Goal: Task Accomplishment & Management: Use online tool/utility

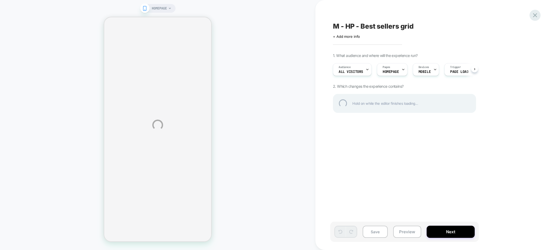
click at [537, 12] on div at bounding box center [535, 15] width 11 height 11
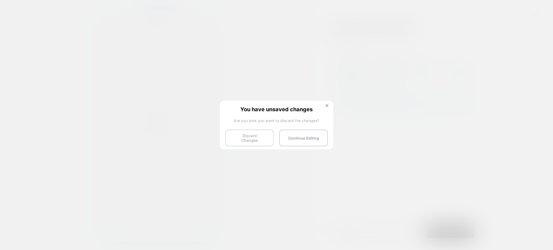
click at [260, 136] on button "Discard Changes" at bounding box center [249, 138] width 49 height 17
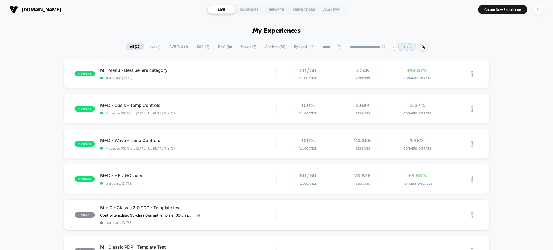
click at [539, 9] on div "E." at bounding box center [538, 9] width 11 height 11
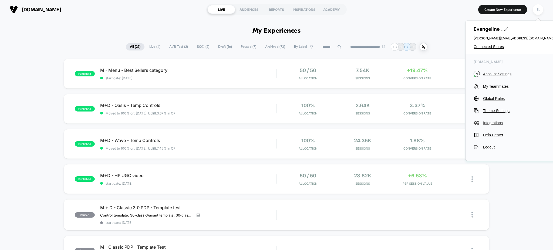
click at [495, 123] on span "Integrations" at bounding box center [519, 123] width 72 height 4
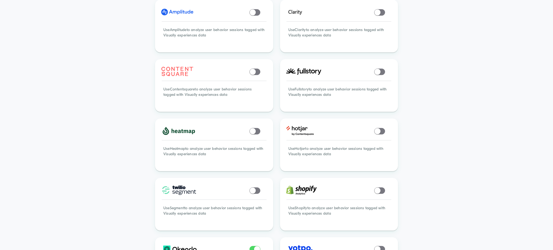
scroll to position [216, 0]
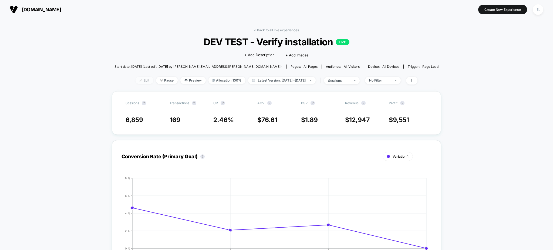
click at [136, 78] on span "Edit" at bounding box center [145, 80] width 18 height 7
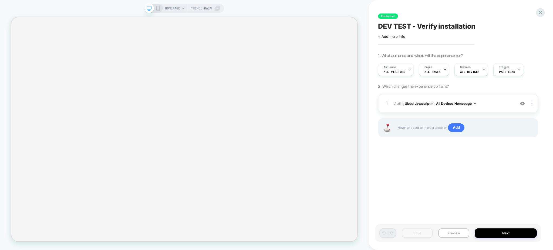
click at [535, 14] on div "HOMEPAGE Theme: MAIN Published DEV TEST - Verify installation Click to edit exp…" at bounding box center [276, 125] width 553 height 250
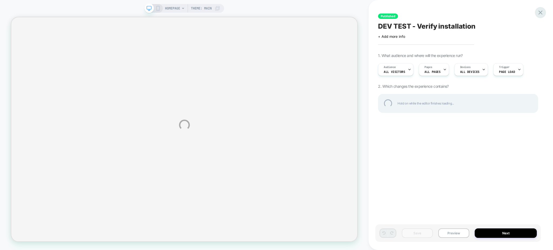
click at [541, 12] on div at bounding box center [540, 12] width 11 height 11
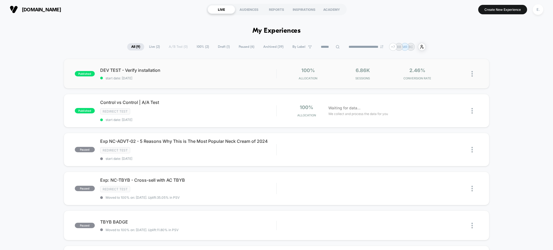
click at [227, 74] on div "DEV TEST - Verify installation start date: 8/22/2025" at bounding box center [188, 74] width 176 height 13
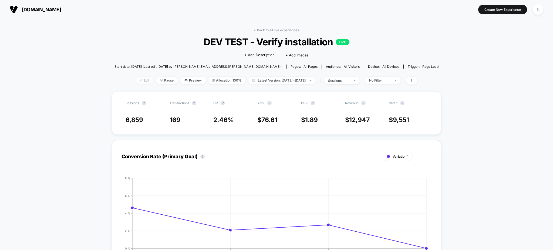
click at [136, 81] on span "Edit" at bounding box center [145, 80] width 18 height 7
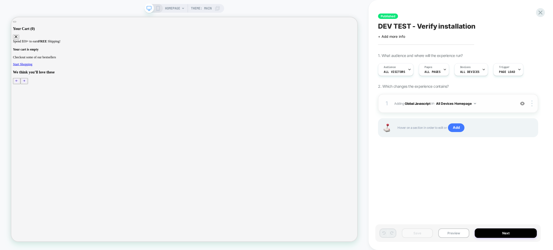
click at [498, 105] on span "Adding Global Javascript on All Devices Homepage" at bounding box center [453, 103] width 118 height 7
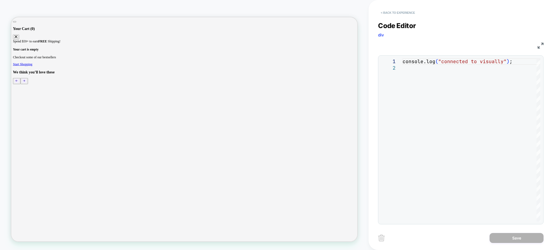
click at [389, 12] on button "< Back to experience" at bounding box center [397, 12] width 39 height 9
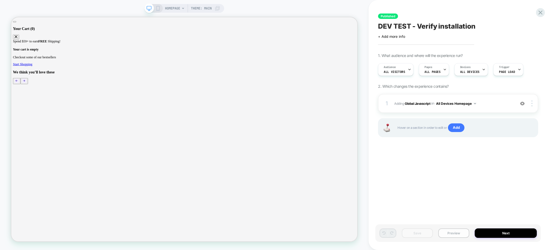
click at [448, 235] on button "Preview" at bounding box center [453, 233] width 31 height 9
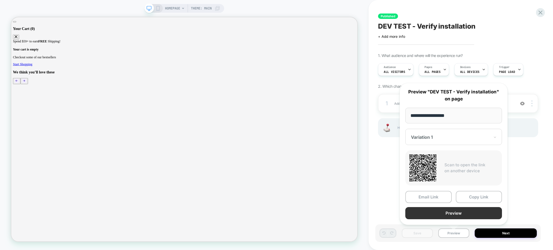
click at [438, 215] on button "Preview" at bounding box center [454, 213] width 97 height 12
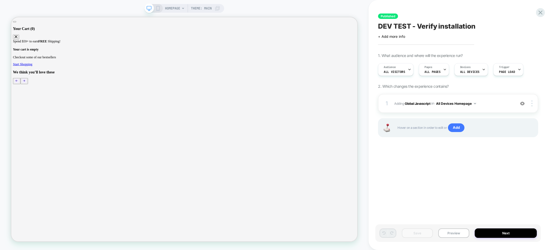
click at [545, 9] on div "Published DEV TEST - Verify installation Click to edit experience details + Add…" at bounding box center [461, 125] width 185 height 250
click at [541, 12] on icon at bounding box center [541, 13] width 4 height 4
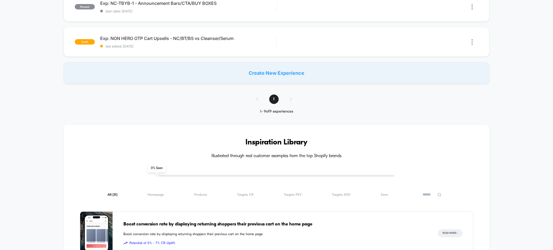
scroll to position [36, 0]
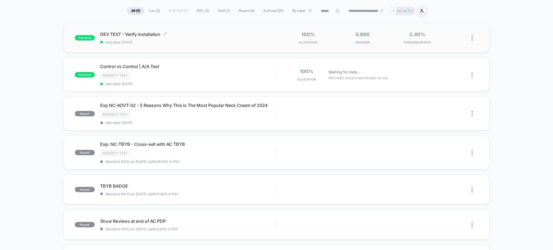
click at [197, 36] on span "DEV TEST - Verify installation Click to edit experience details" at bounding box center [188, 34] width 176 height 5
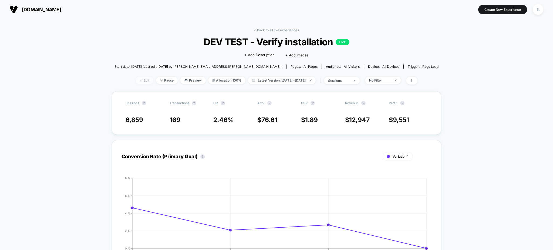
click at [136, 82] on span "Edit" at bounding box center [145, 80] width 18 height 7
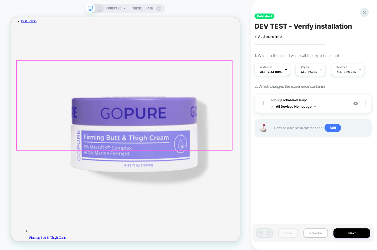
scroll to position [1333, 0]
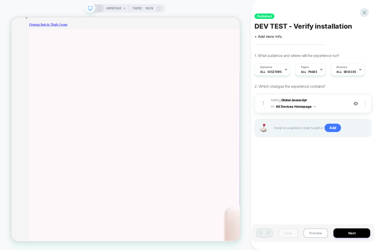
click at [117, 7] on span "HOMEPAGE" at bounding box center [113, 8] width 15 height 9
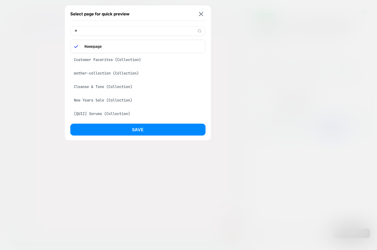
type input "***"
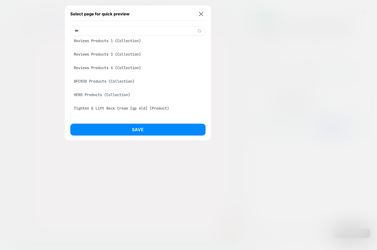
scroll to position [252, 0]
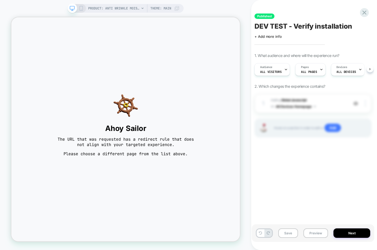
scroll to position [0, 0]
click at [106, 6] on span "PRODUCT: Anti Wrinkle Moisturizer [gopure]" at bounding box center [113, 8] width 51 height 9
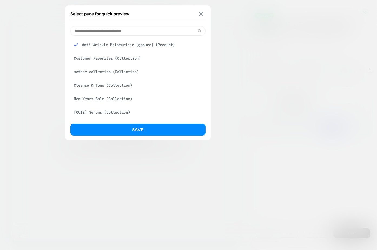
click at [200, 16] on button at bounding box center [200, 14] width 7 height 5
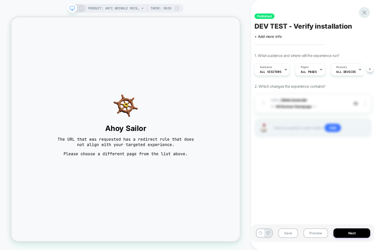
click at [360, 14] on icon at bounding box center [363, 12] width 7 height 7
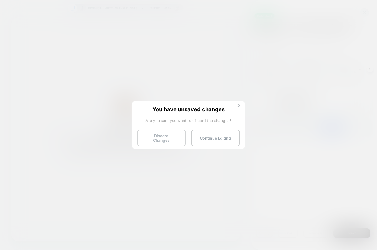
click at [153, 137] on button "Discard Changes" at bounding box center [161, 138] width 49 height 17
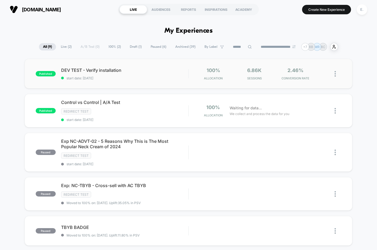
click at [162, 82] on div "published DEV TEST - Verify installation start date: 8/22/2025 100% Allocation …" at bounding box center [189, 74] width 328 height 30
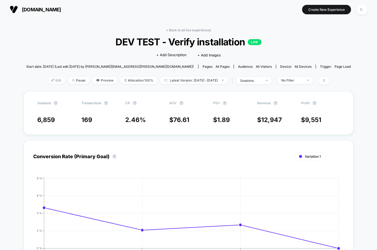
click at [47, 82] on span "Edit" at bounding box center [56, 80] width 18 height 7
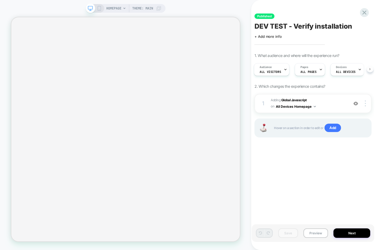
scroll to position [0, 1]
click at [332, 128] on span "Add" at bounding box center [332, 128] width 16 height 9
click at [327, 129] on span "Add" at bounding box center [332, 128] width 16 height 9
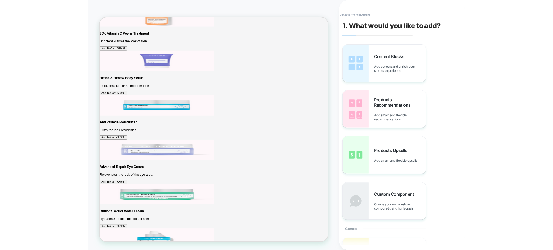
scroll to position [676, 0]
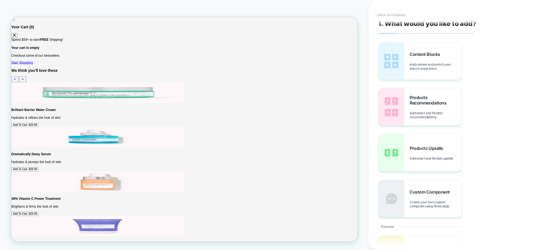
scroll to position [0, 0]
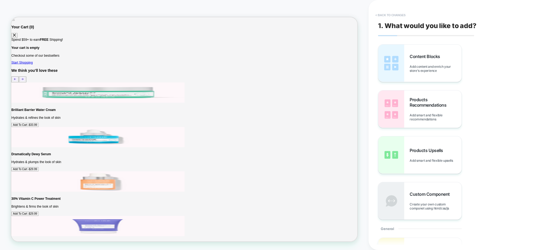
click at [0, 0] on button "< Back to changes" at bounding box center [0, 0] width 0 height 0
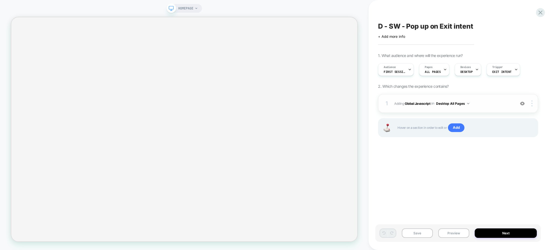
click at [485, 111] on div "1 Adding Global Javascript on Desktop All Pages Copy to Mobile Target All Devic…" at bounding box center [458, 103] width 160 height 19
click at [482, 103] on span "Adding Global Javascript on Desktop All Pages" at bounding box center [453, 103] width 118 height 7
click at [505, 64] on div "Trigger Exit Intent" at bounding box center [502, 69] width 30 height 12
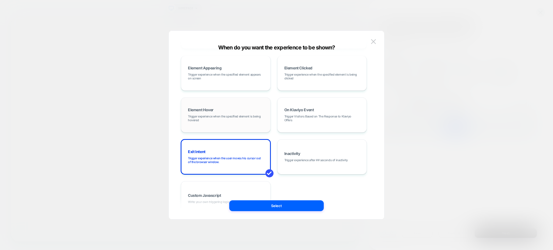
scroll to position [68, 0]
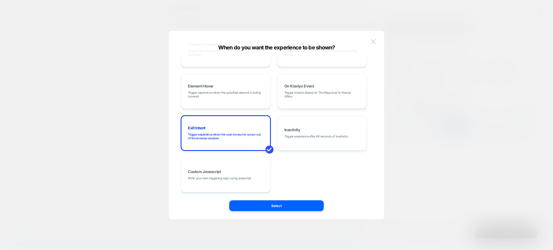
click at [370, 42] on button at bounding box center [374, 42] width 8 height 8
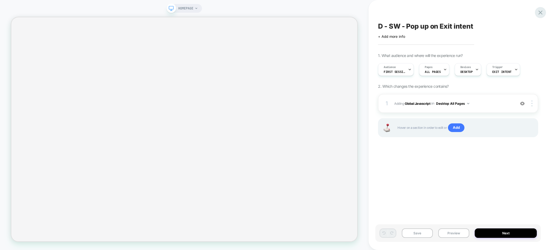
click at [541, 14] on icon at bounding box center [540, 12] width 7 height 7
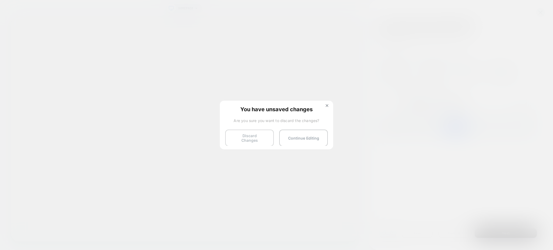
click at [254, 132] on button "Discard Changes" at bounding box center [249, 138] width 49 height 17
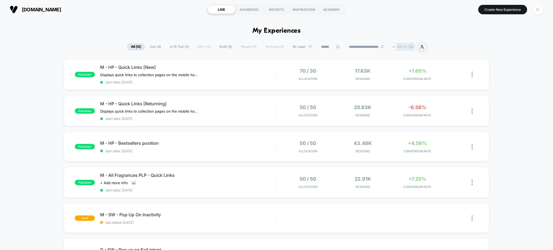
click at [534, 9] on div "E." at bounding box center [538, 9] width 11 height 11
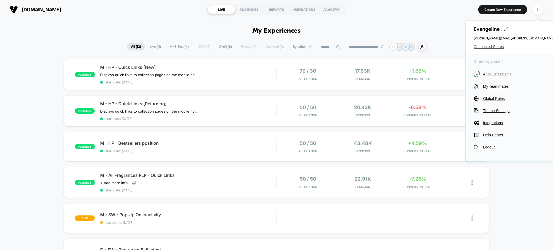
click at [500, 47] on span "Connected Stores" at bounding box center [514, 47] width 81 height 4
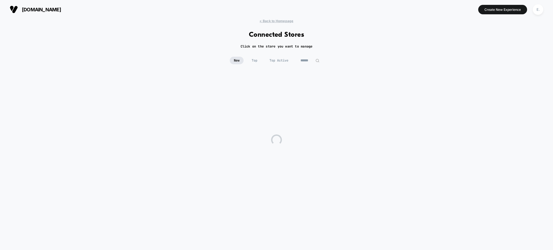
click at [312, 64] on div "New Top Top Active" at bounding box center [276, 65] width 553 height 16
click at [310, 61] on input at bounding box center [310, 61] width 27 height 8
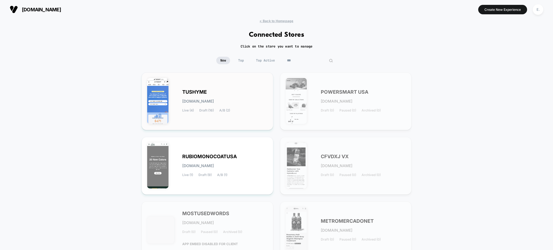
type input "***"
click at [262, 101] on div "TUSHYME tushyme.myshopify.com Live (4) Draft (16) A/B (2)" at bounding box center [224, 101] width 85 height 22
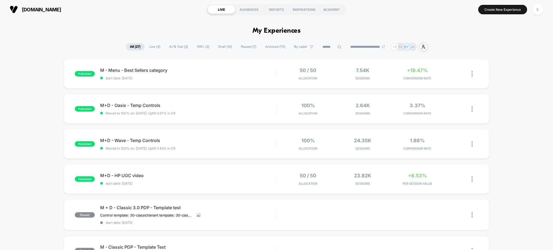
click at [331, 46] on input at bounding box center [332, 47] width 27 height 6
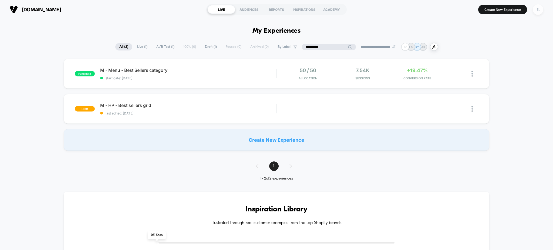
type input "*********"
click at [537, 12] on div "E." at bounding box center [538, 9] width 11 height 11
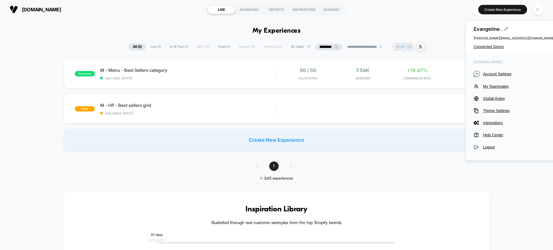
click at [478, 50] on div "Evangeline . evangeline@visually.io Connected Stores" at bounding box center [514, 38] width 97 height 34
click at [479, 46] on span "Connected Stores" at bounding box center [514, 47] width 81 height 4
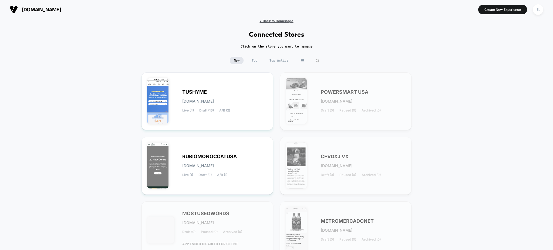
click at [286, 22] on span "< Back to Homepage" at bounding box center [277, 21] width 34 height 4
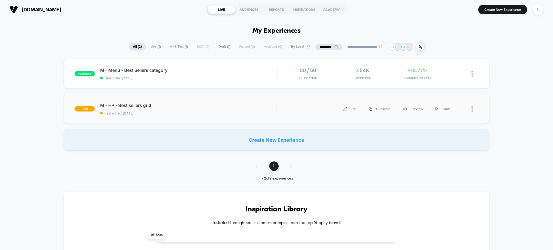
click at [258, 99] on div "draft M - HP - Best sellers grid last edited: 8/25/2025 Edit Duplicate Preview …" at bounding box center [277, 109] width 426 height 30
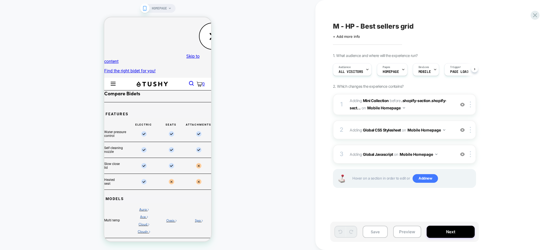
scroll to position [0, 0]
select select "**********"
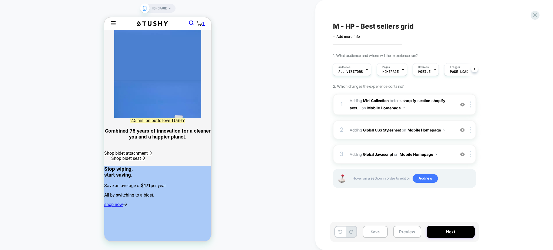
scroll to position [288, 0]
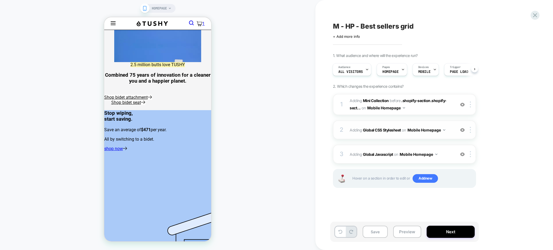
click at [419, 135] on div "2 Adding Global CSS Stylesheet on Mobile Homepage Add Before Add After Copy to …" at bounding box center [404, 129] width 143 height 19
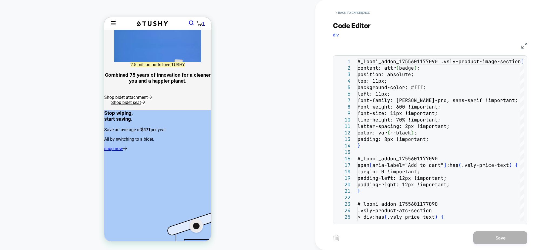
scroll to position [0, 0]
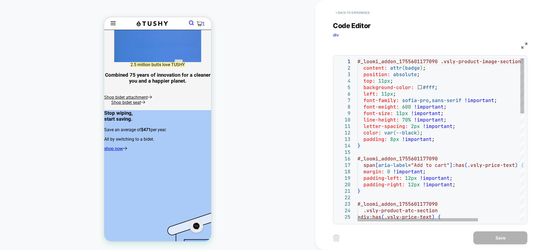
click at [357, 12] on button "< Back to experience" at bounding box center [352, 12] width 39 height 9
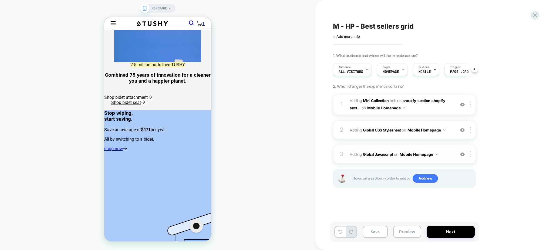
scroll to position [0, 0]
click at [451, 156] on span "Adding Global Javascript on Mobile Homepage" at bounding box center [401, 154] width 103 height 8
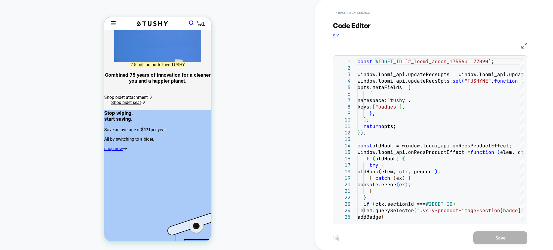
click at [354, 14] on button "< Back to experience" at bounding box center [352, 12] width 39 height 9
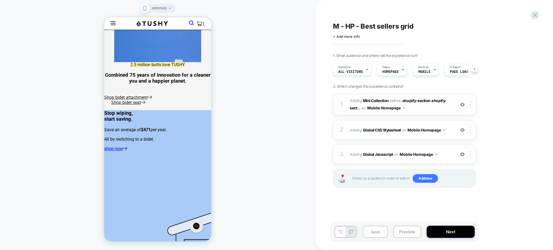
click at [402, 112] on div "1 #_loomi_addon_1755601177090 Adding Mini Collection BEFORE .shopify-section.sh…" at bounding box center [404, 104] width 143 height 21
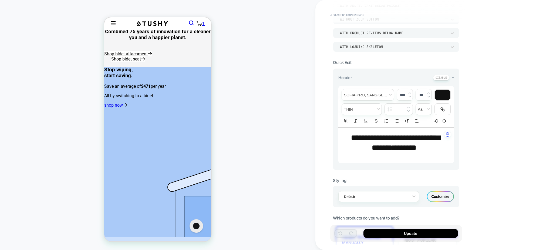
scroll to position [144, 0]
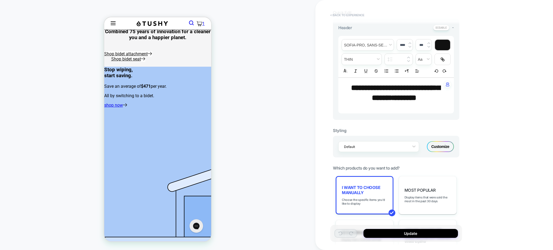
click at [0, 0] on button "< Back to experience" at bounding box center [0, 0] width 0 height 0
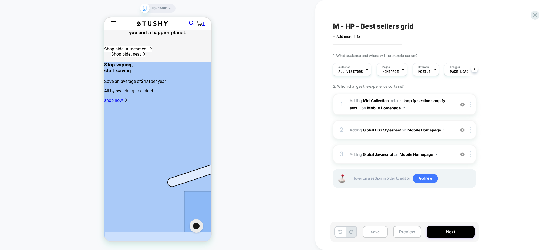
scroll to position [260, 0]
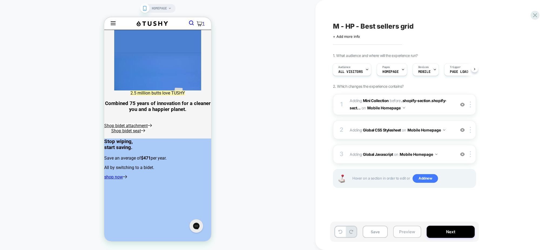
click at [401, 234] on button "Preview" at bounding box center [407, 232] width 28 height 12
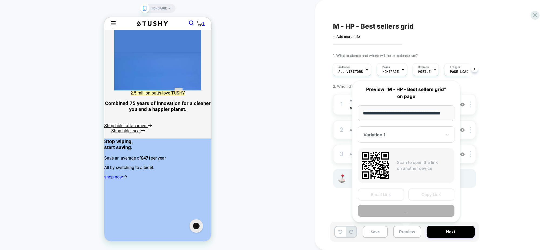
scroll to position [0, 6]
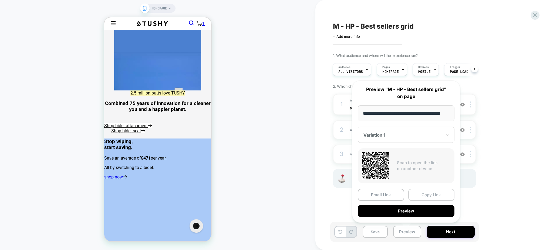
click at [415, 194] on button "Copy Link" at bounding box center [432, 195] width 46 height 12
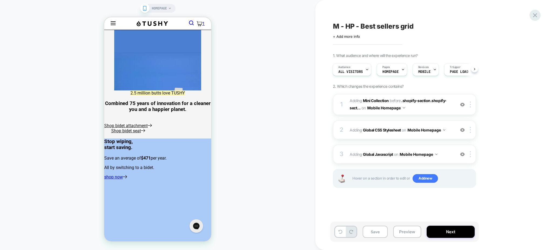
click at [536, 17] on icon at bounding box center [535, 15] width 7 height 7
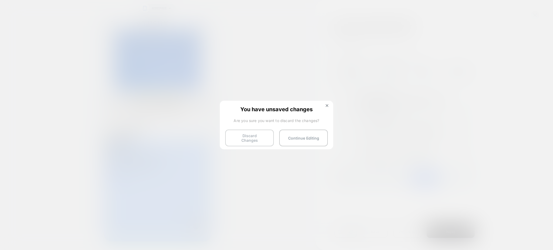
click at [245, 140] on button "Discard Changes" at bounding box center [249, 138] width 49 height 17
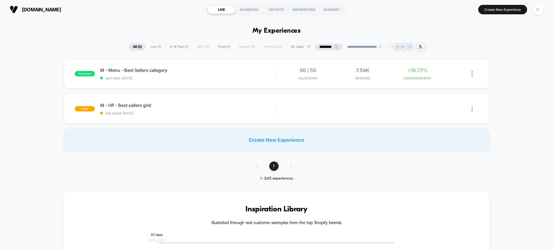
click at [318, 45] on input "*********" at bounding box center [329, 47] width 27 height 6
click at [318, 45] on input "*********" at bounding box center [329, 47] width 54 height 6
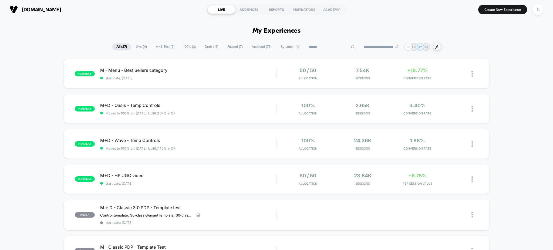
click at [207, 49] on span "Draft ( 16 )" at bounding box center [212, 46] width 22 height 7
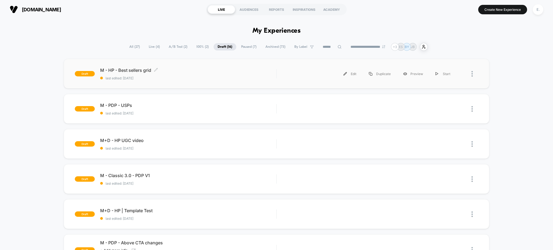
click at [209, 72] on span "M - HP - Best sellers grid Click to edit experience details" at bounding box center [188, 70] width 176 height 5
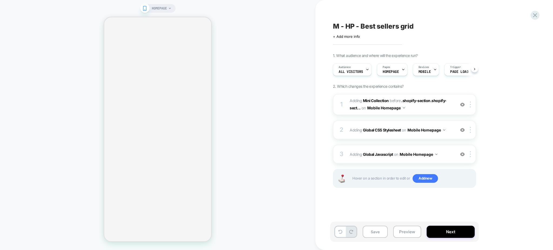
scroll to position [0, 1]
select select "**********"
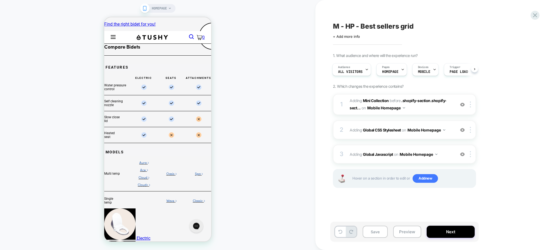
scroll to position [0, 0]
click at [411, 232] on button "Preview" at bounding box center [407, 232] width 28 height 12
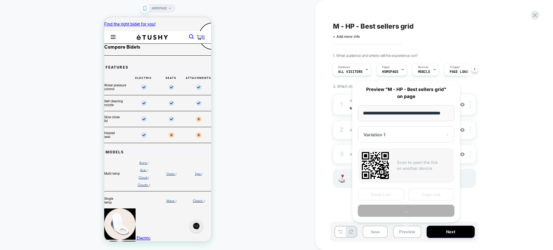
scroll to position [0, 6]
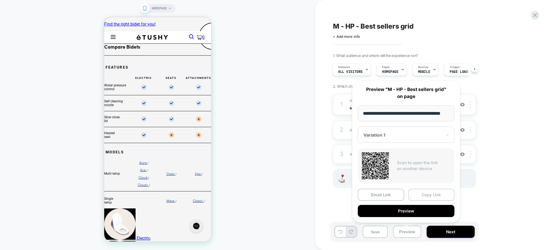
click at [436, 195] on button "Copy Link" at bounding box center [432, 195] width 46 height 12
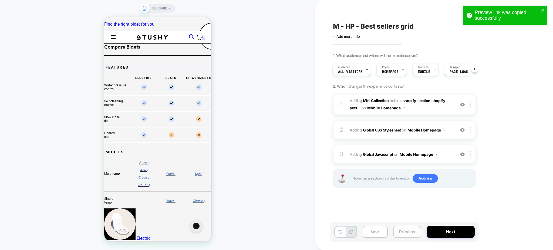
click at [413, 235] on button "Preview" at bounding box center [407, 232] width 28 height 12
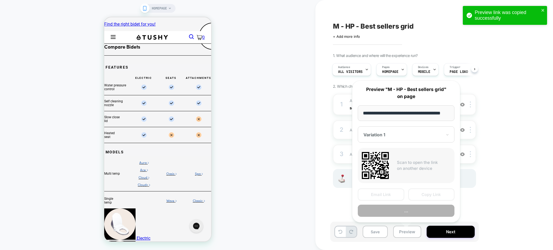
scroll to position [0, 6]
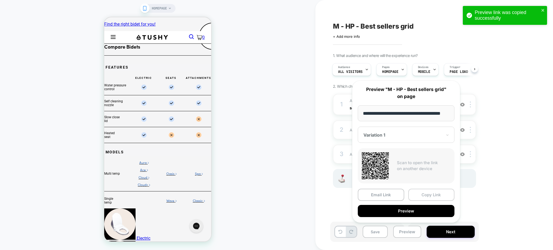
click at [428, 195] on button "Copy Link" at bounding box center [432, 195] width 46 height 12
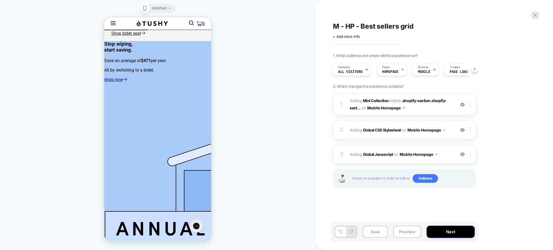
scroll to position [576, 0]
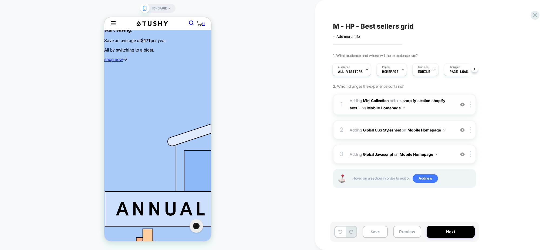
click at [464, 105] on img at bounding box center [462, 104] width 5 height 5
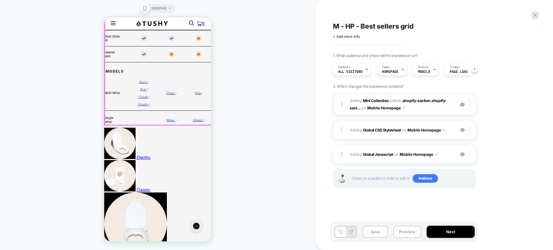
scroll to position [45, 0]
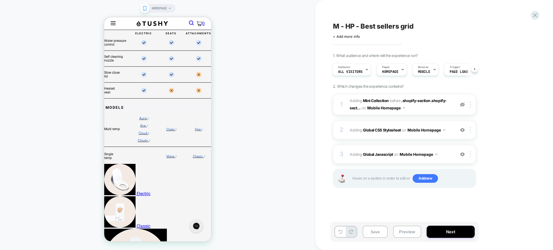
click at [462, 104] on img at bounding box center [462, 104] width 5 height 5
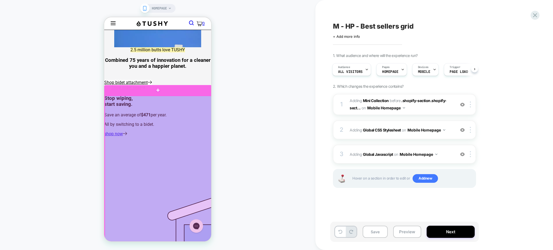
scroll to position [513, 0]
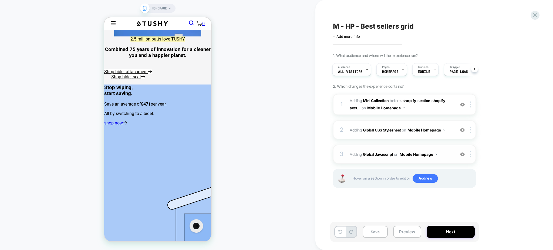
click at [463, 155] on img at bounding box center [462, 154] width 5 height 5
click at [463, 132] on img at bounding box center [462, 130] width 5 height 5
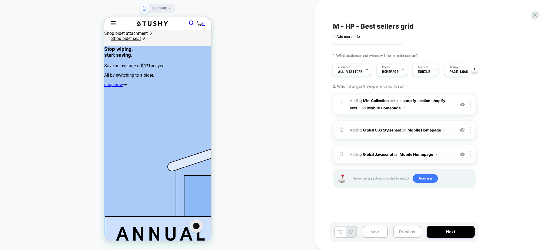
click at [463, 132] on img at bounding box center [462, 130] width 5 height 5
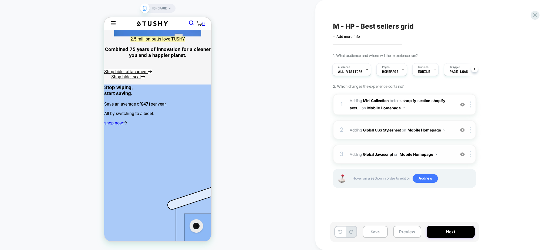
click at [463, 132] on img at bounding box center [462, 130] width 5 height 5
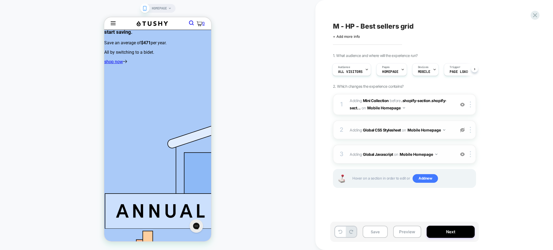
click at [463, 132] on img at bounding box center [462, 130] width 5 height 5
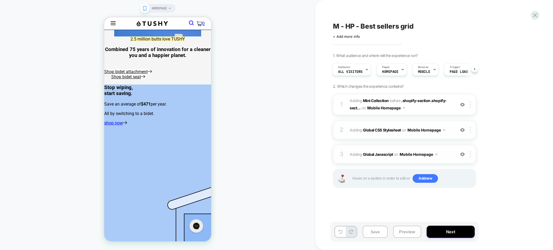
click at [463, 105] on img at bounding box center [462, 104] width 5 height 5
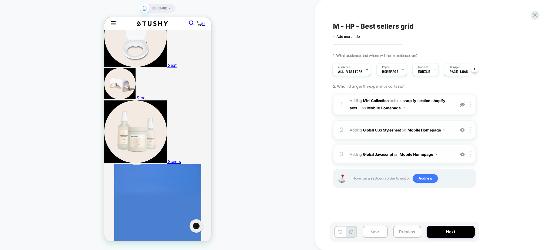
click at [463, 105] on img at bounding box center [462, 104] width 5 height 5
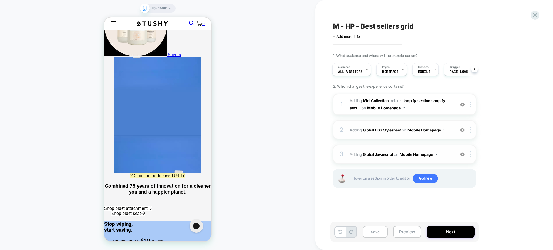
scroll to position [333, 0]
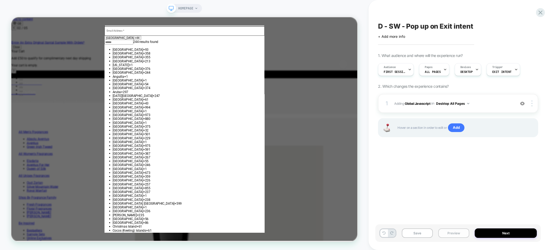
click at [0, 0] on button "Preview" at bounding box center [0, 0] width 0 height 0
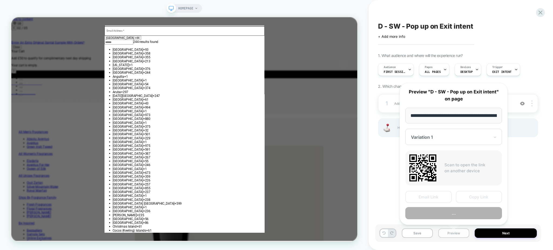
scroll to position [0, 34]
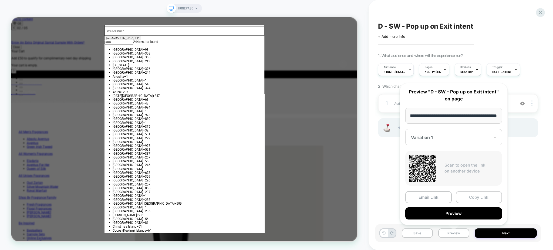
click at [459, 194] on button "Copy Link" at bounding box center [479, 197] width 46 height 12
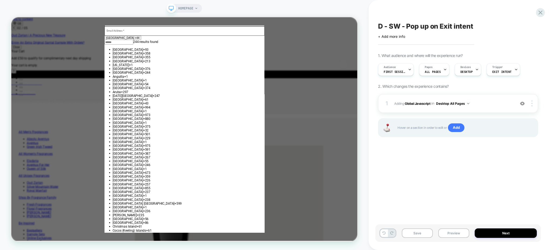
scroll to position [0, 240]
click at [0, 0] on button "Preview" at bounding box center [0, 0] width 0 height 0
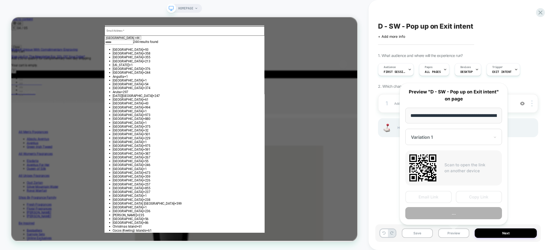
scroll to position [0, 34]
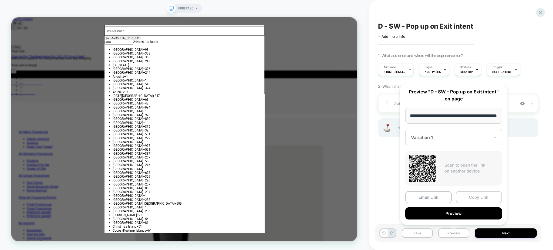
click at [0, 0] on button "Copy Link" at bounding box center [0, 0] width 0 height 0
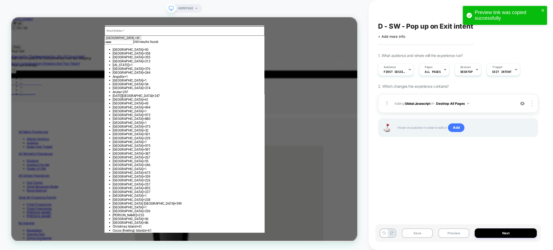
scroll to position [0, 960]
click at [0, 0] on div "Trigger Exit Intent" at bounding box center [0, 0] width 0 height 0
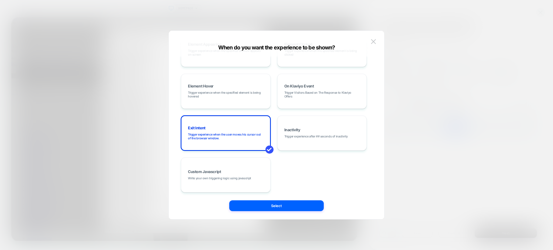
scroll to position [68, 0]
click at [0, 0] on button at bounding box center [0, 0] width 0 height 0
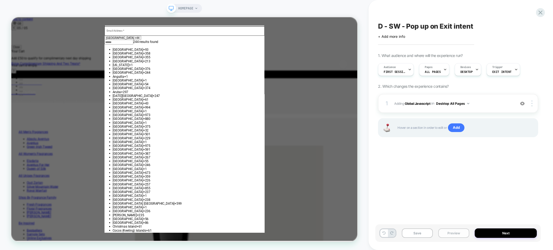
click at [0, 0] on button "Preview" at bounding box center [0, 0] width 0 height 0
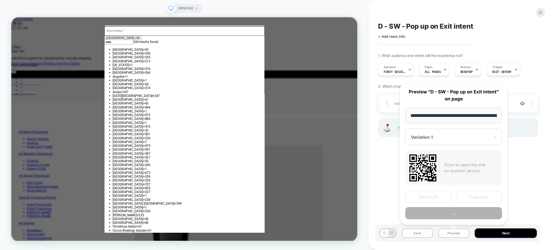
scroll to position [0, 34]
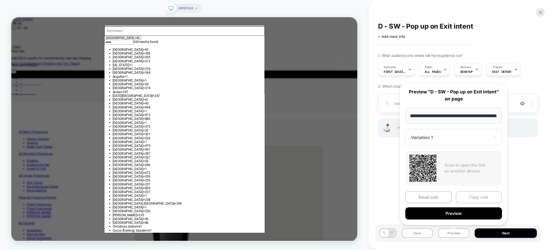
click at [476, 193] on button "Copy Link" at bounding box center [479, 197] width 46 height 12
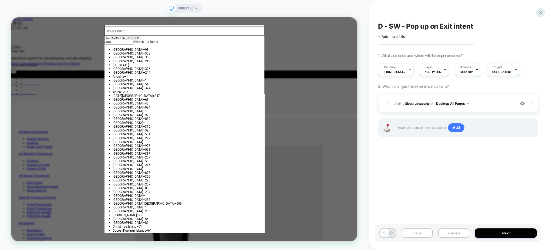
scroll to position [0, 960]
click at [0, 0] on span "D - SW - Pop up on Exit intent" at bounding box center [0, 0] width 0 height 0
click at [411, 26] on textarea "**********" at bounding box center [449, 26] width 143 height 8
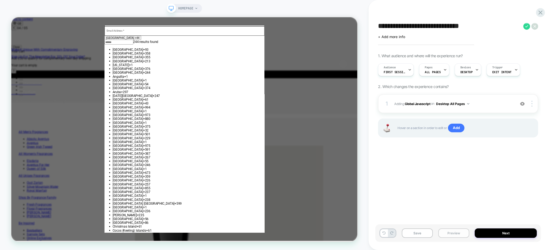
scroll to position [0, 720]
click at [0, 0] on button "Preview" at bounding box center [0, 0] width 0 height 0
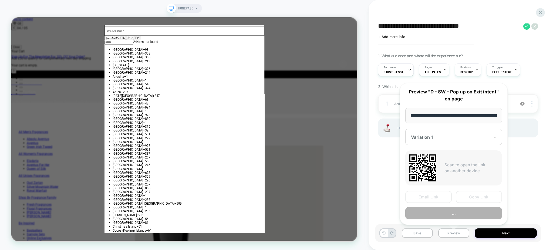
scroll to position [0, 34]
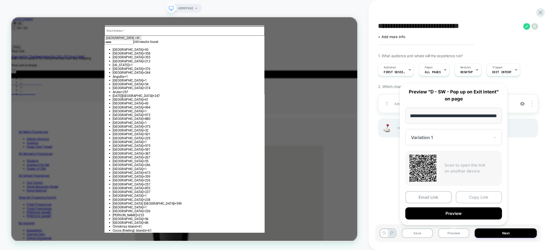
click at [4, 15] on button "Copy Link" at bounding box center [3, 13] width 1 height 3
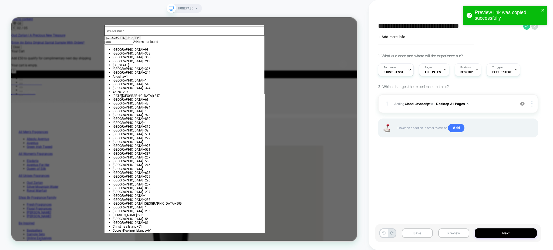
scroll to position [0, 240]
click at [0, 0] on button "Preview" at bounding box center [0, 0] width 0 height 0
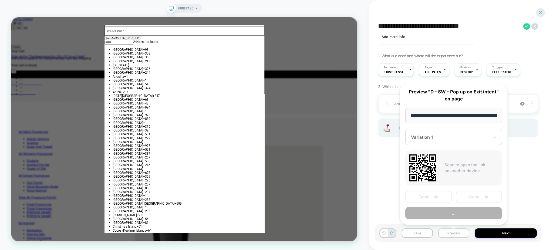
scroll to position [0, 34]
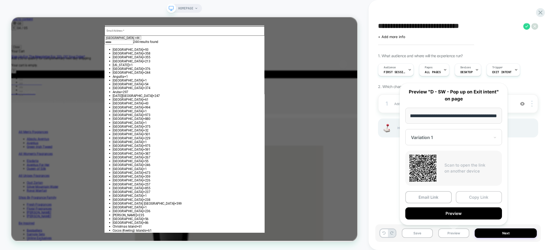
click at [467, 197] on button "Copy Link" at bounding box center [479, 197] width 46 height 12
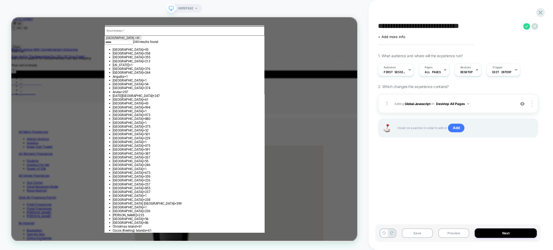
scroll to position [0, 720]
click at [0, 0] on div "**********" at bounding box center [0, 0] width 0 height 0
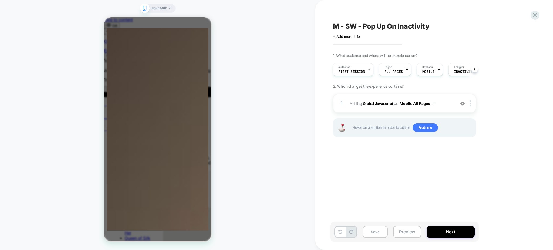
scroll to position [0, 86]
click at [400, 231] on button "Preview" at bounding box center [407, 232] width 28 height 12
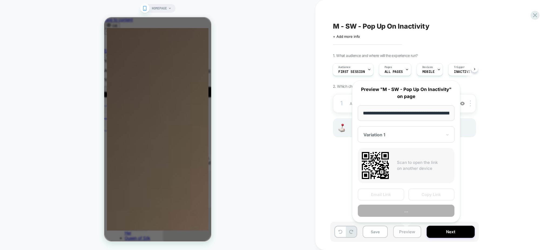
scroll to position [0, 34]
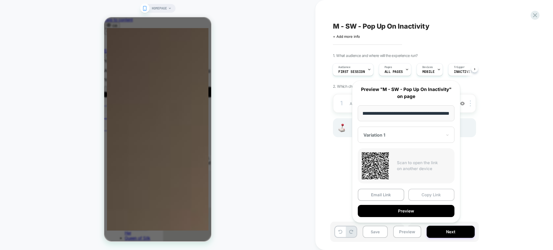
click at [15, 94] on button "Copy Link" at bounding box center [13, 94] width 4 height 2
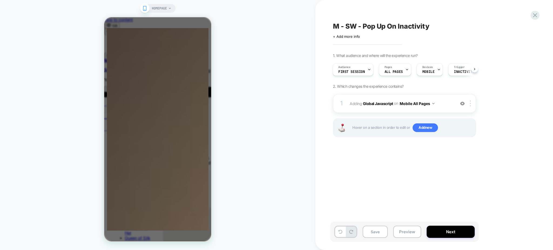
scroll to position [0, 257]
click at [376, 28] on span "M - SW - Pop Up On Inactivity" at bounding box center [381, 26] width 96 height 8
click at [376, 28] on textarea "**********" at bounding box center [403, 26] width 140 height 8
click at [405, 238] on button "Preview" at bounding box center [407, 232] width 28 height 12
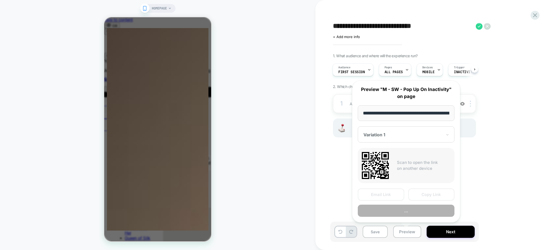
scroll to position [0, 34]
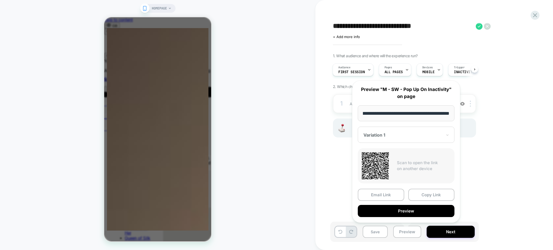
click at [425, 192] on button "Copy Link" at bounding box center [432, 195] width 46 height 12
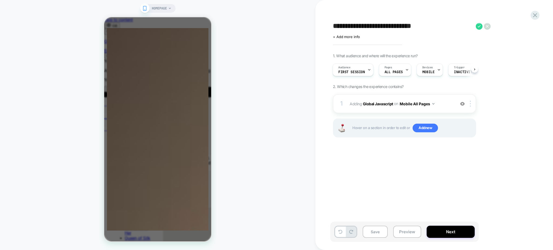
scroll to position [0, 86]
